Goal: Information Seeking & Learning: Learn about a topic

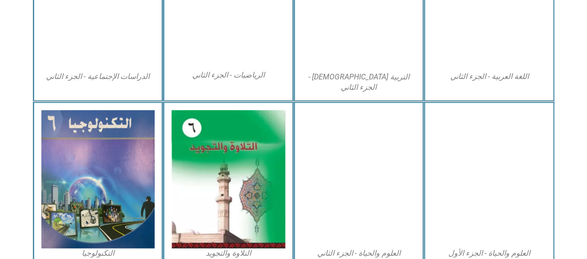
scroll to position [552, 0]
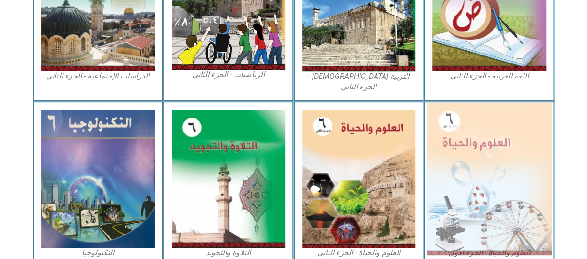
click at [466, 180] on img at bounding box center [489, 178] width 125 height 152
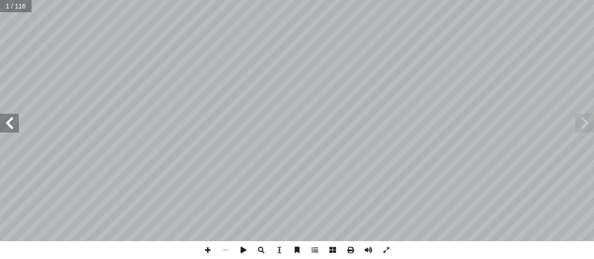
click at [13, 129] on span at bounding box center [9, 123] width 19 height 19
click at [12, 131] on span at bounding box center [9, 123] width 19 height 19
click at [13, 131] on span at bounding box center [9, 123] width 19 height 19
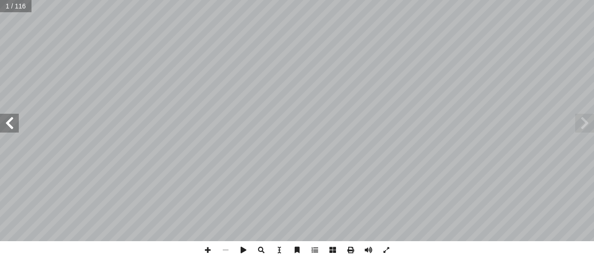
click at [13, 131] on span at bounding box center [9, 123] width 19 height 19
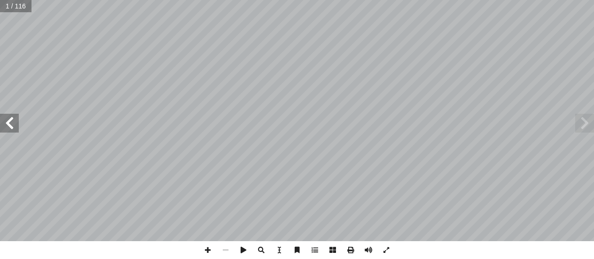
click at [13, 131] on span at bounding box center [9, 123] width 19 height 19
click at [13, 130] on span at bounding box center [9, 123] width 19 height 19
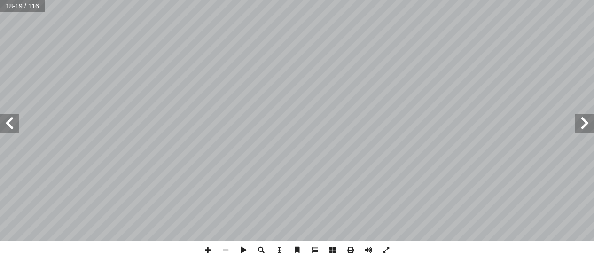
click at [584, 126] on span at bounding box center [584, 123] width 19 height 19
click at [209, 247] on span at bounding box center [208, 250] width 18 height 18
click at [388, 247] on span at bounding box center [386, 250] width 18 height 18
